Goal: Check status: Check status

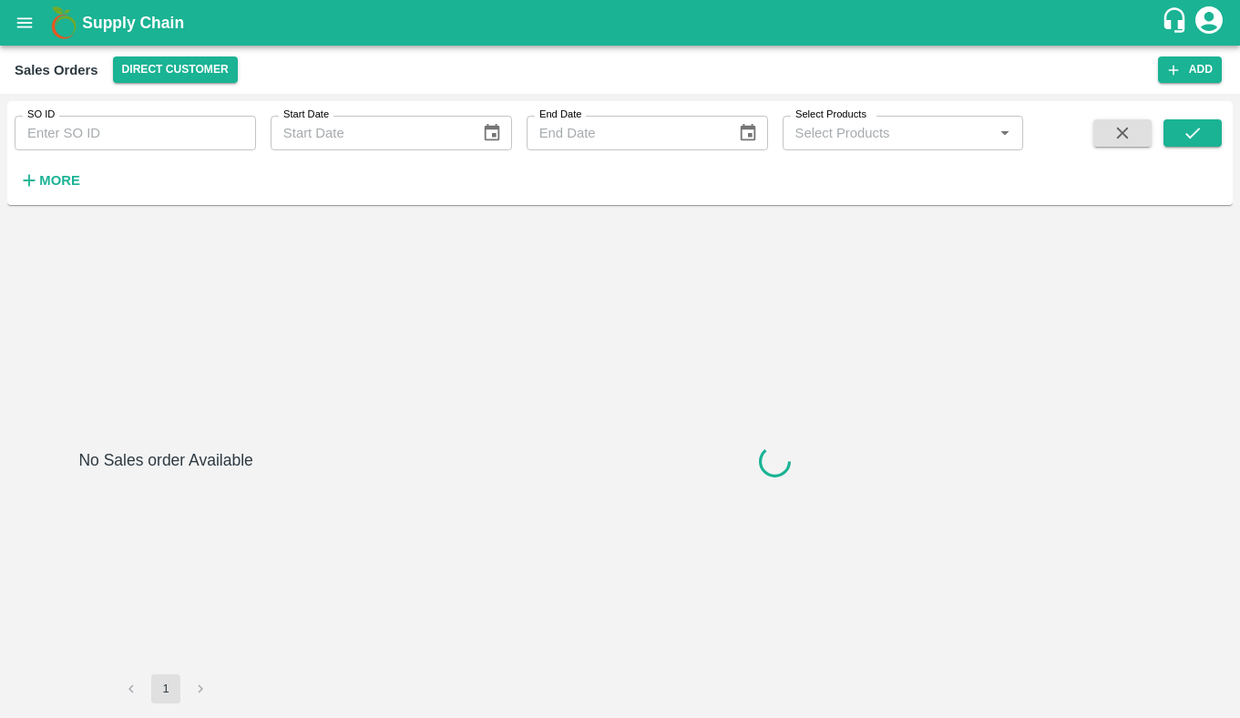
type input "602360"
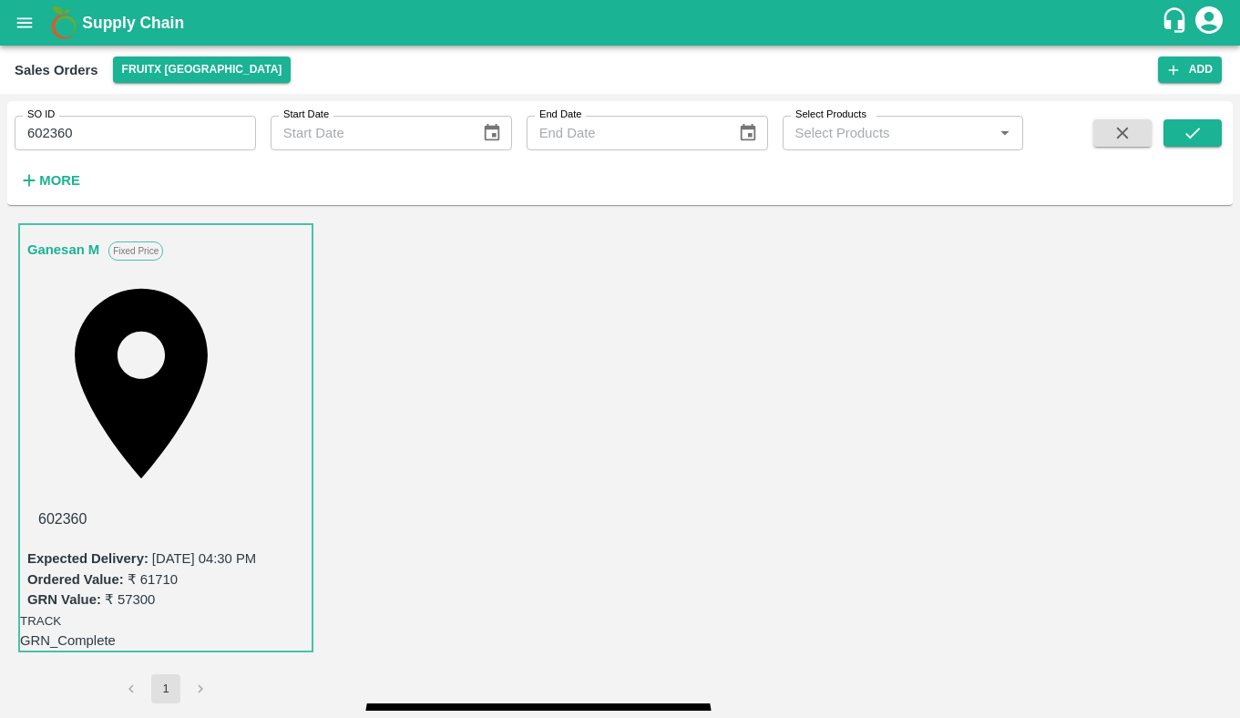
scroll to position [1010, 0]
